Goal: Task Accomplishment & Management: Manage account settings

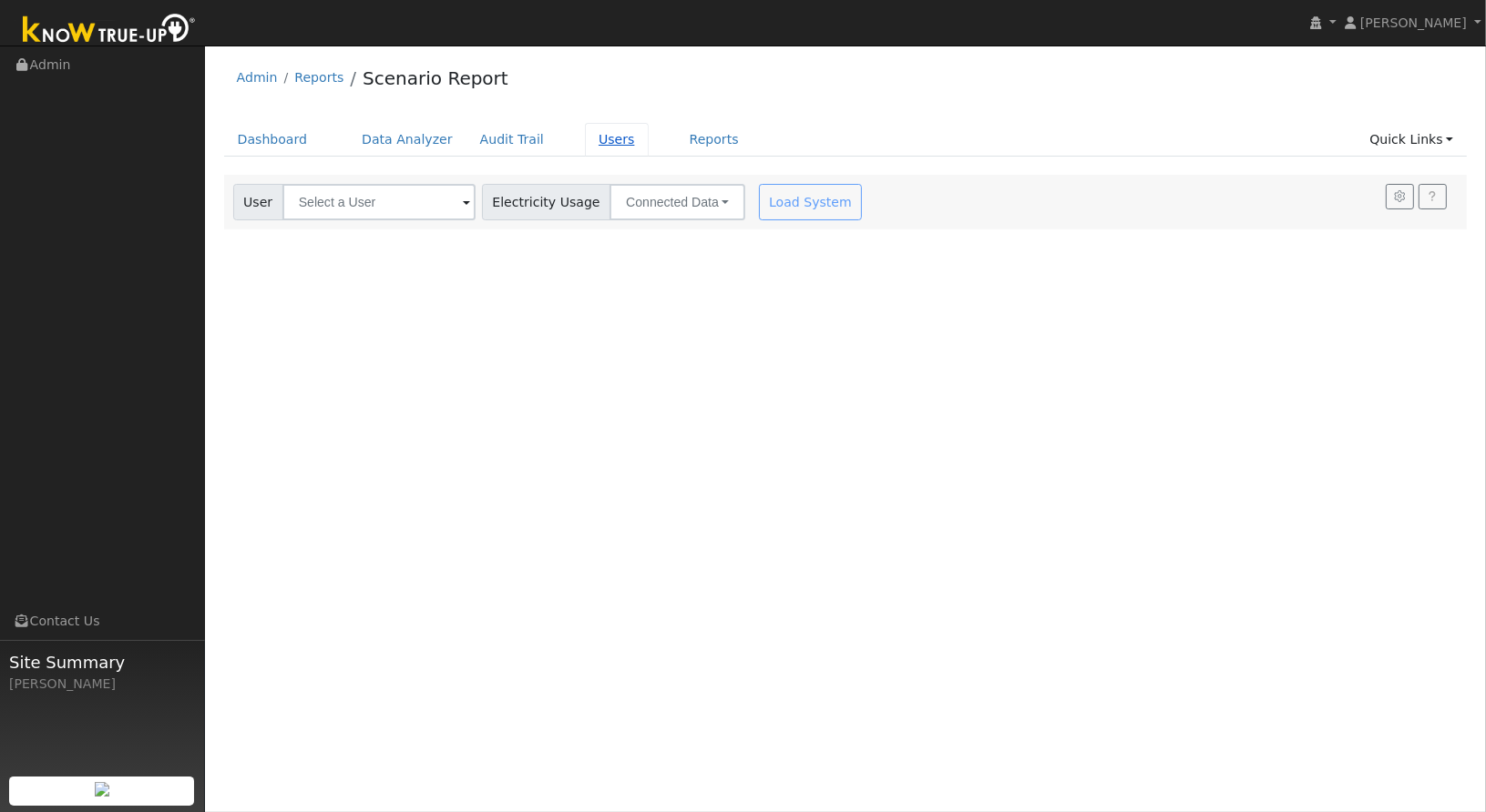
click at [585, 142] on link "Users" at bounding box center [617, 140] width 64 height 34
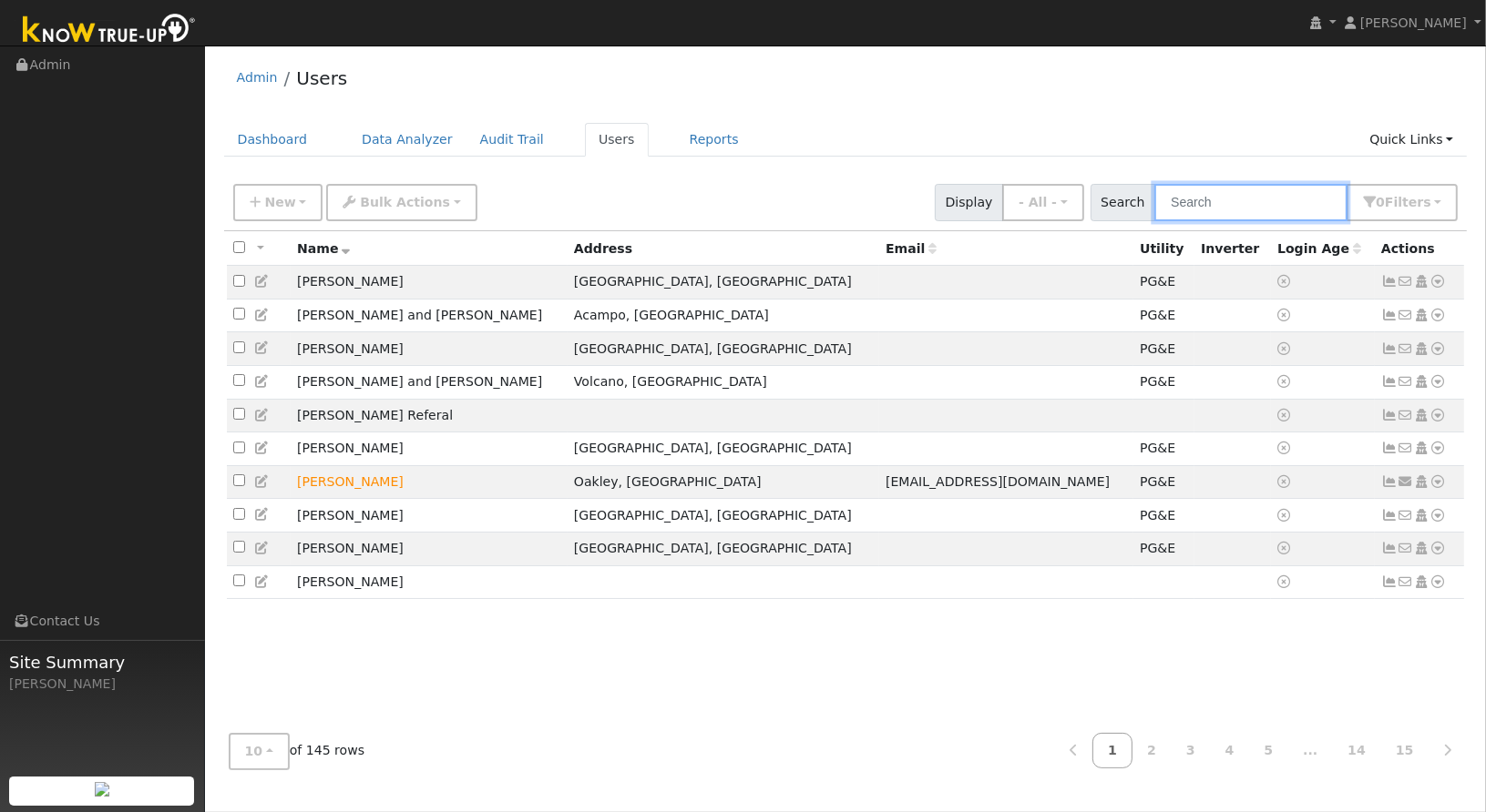
click at [1213, 205] on input "text" at bounding box center [1250, 203] width 193 height 38
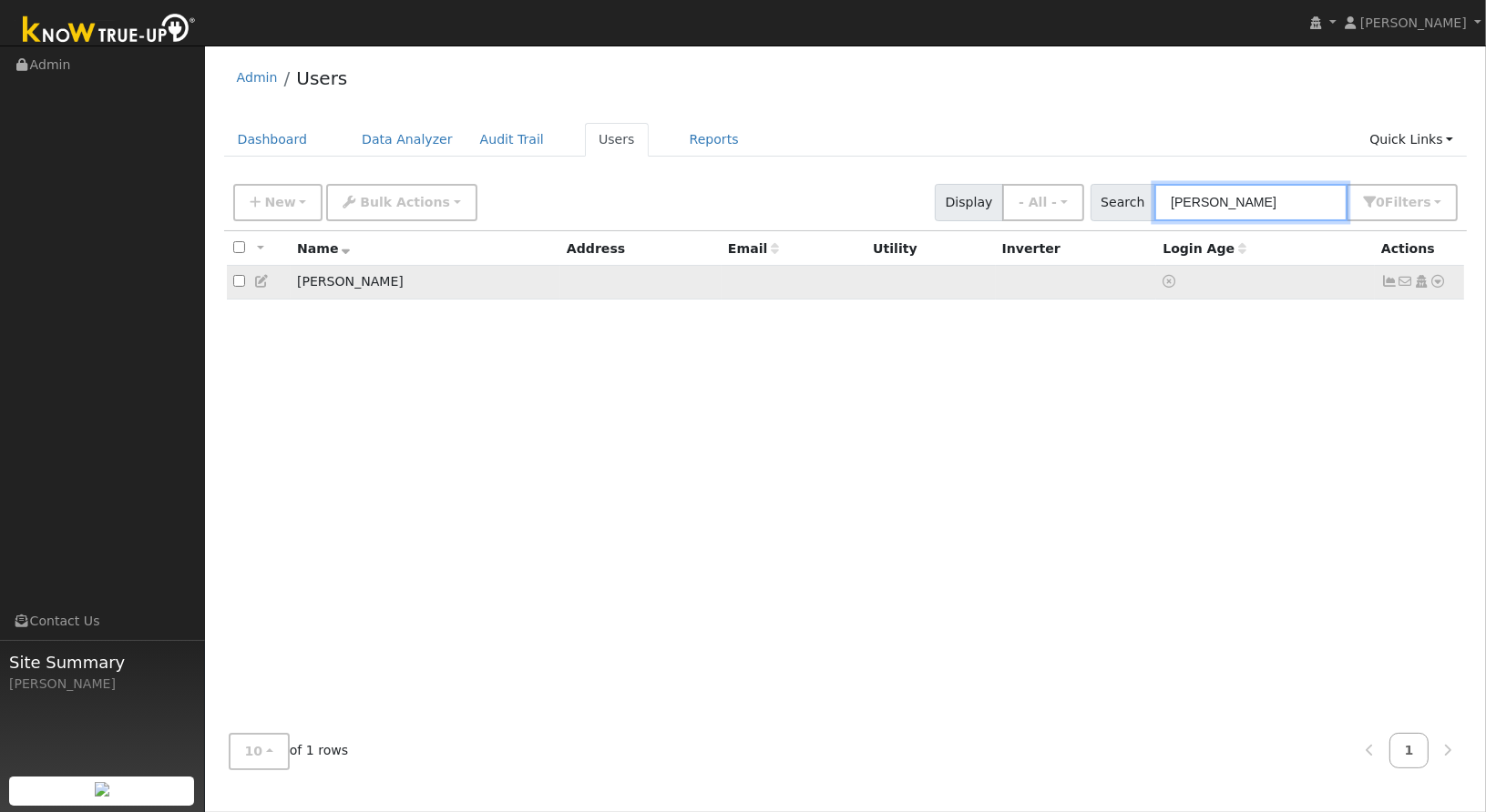
type input "gonzales"
click at [1430, 282] on icon at bounding box center [1438, 282] width 16 height 13
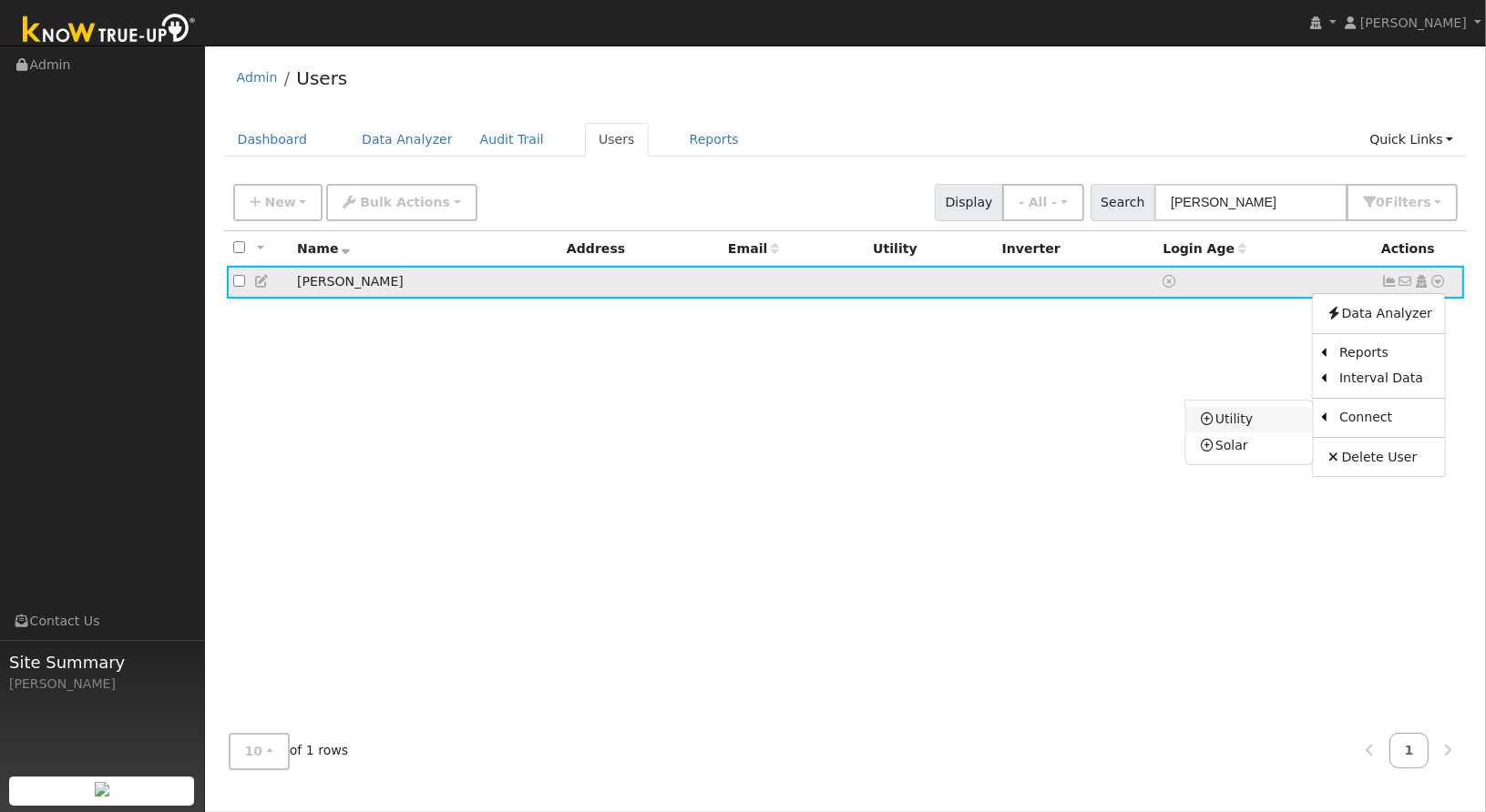
click at [1232, 414] on link "Utility" at bounding box center [1249, 419] width 126 height 25
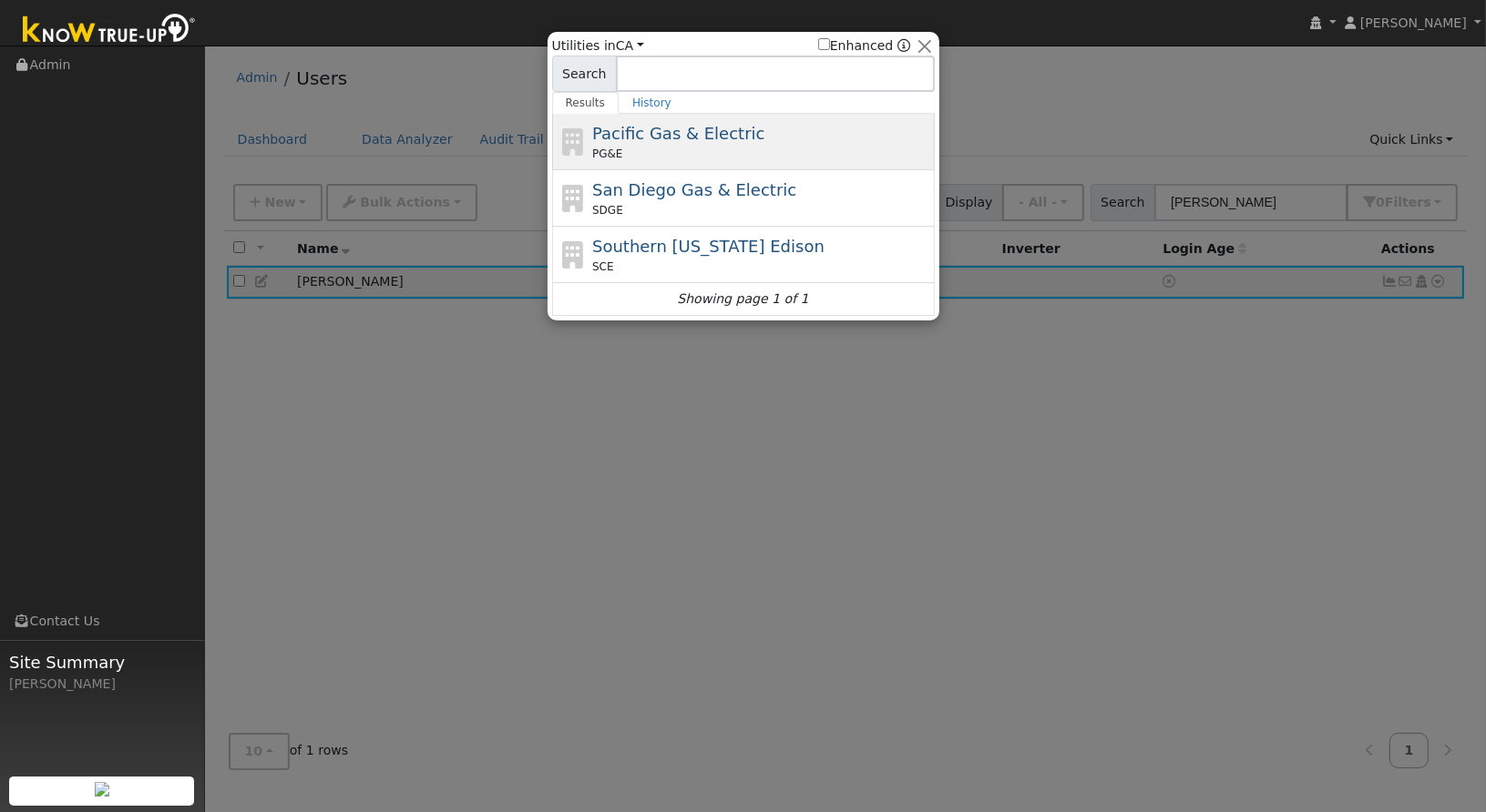
click at [696, 147] on div "PG&E" at bounding box center [760, 154] width 338 height 16
